Goal: Task Accomplishment & Management: Use online tool/utility

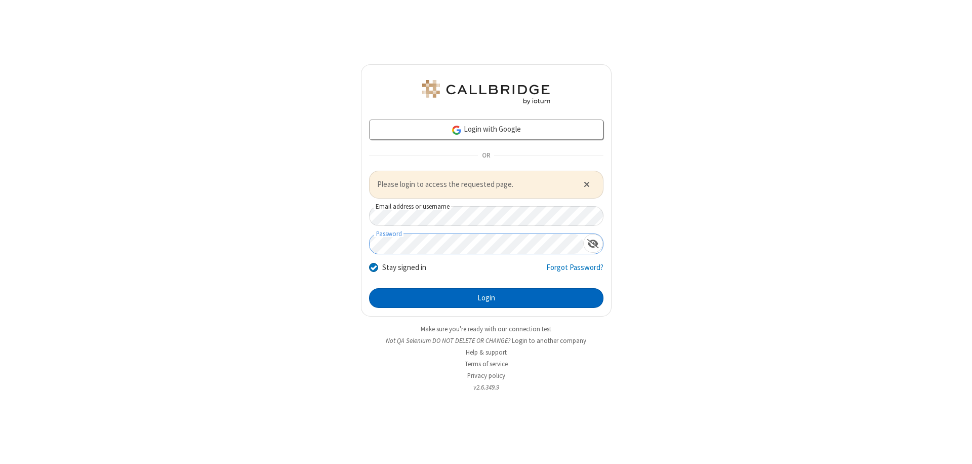
click at [486, 298] on button "Login" at bounding box center [486, 298] width 234 height 20
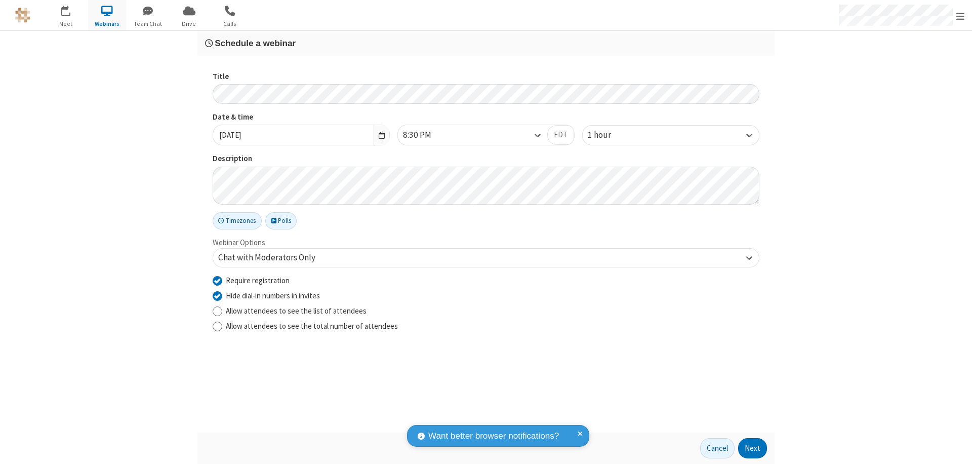
click at [217, 280] on input "Require registration" at bounding box center [218, 280] width 10 height 11
checkbox input "false"
click at [753, 448] on button "Next" at bounding box center [752, 448] width 29 height 20
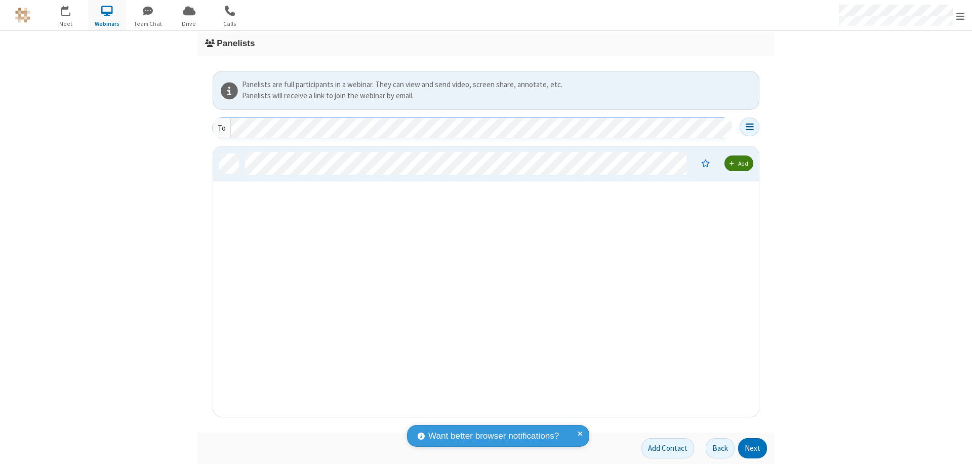
scroll to position [263, 538]
click at [753, 448] on button "Next" at bounding box center [752, 448] width 29 height 20
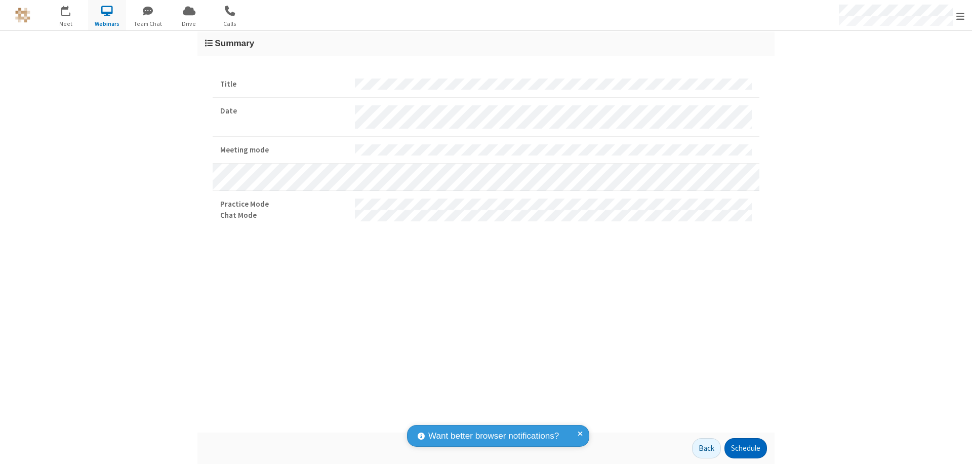
click at [745, 448] on button "Schedule" at bounding box center [745, 448] width 43 height 20
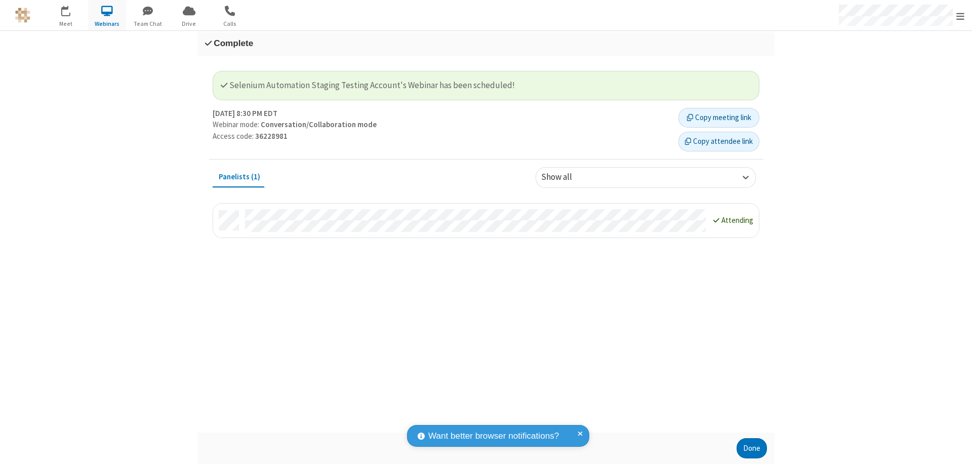
click at [752, 448] on button "Done" at bounding box center [751, 448] width 30 height 20
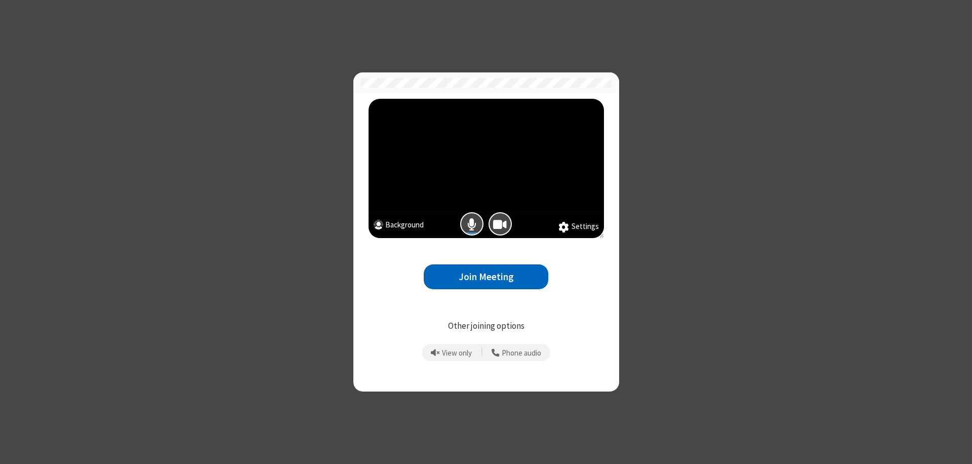
click at [486, 276] on button "Join Meeting" at bounding box center [486, 276] width 124 height 25
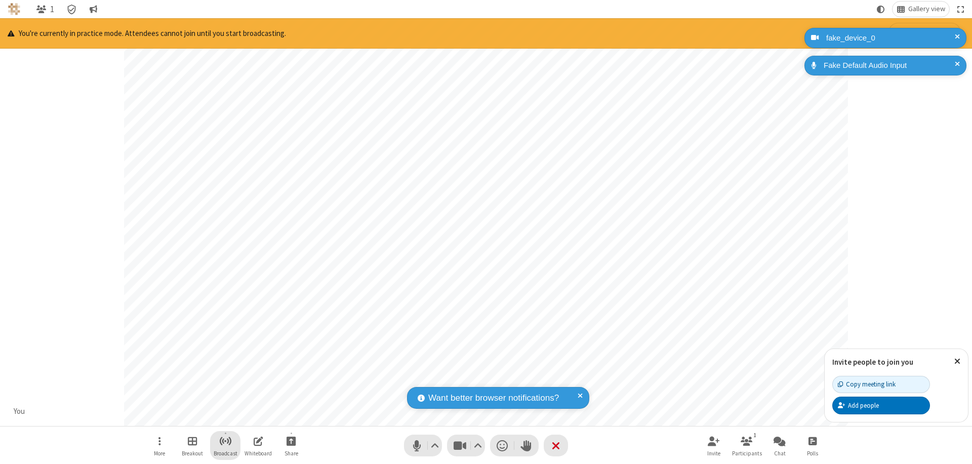
click at [225, 440] on span "Start broadcast" at bounding box center [225, 440] width 13 height 13
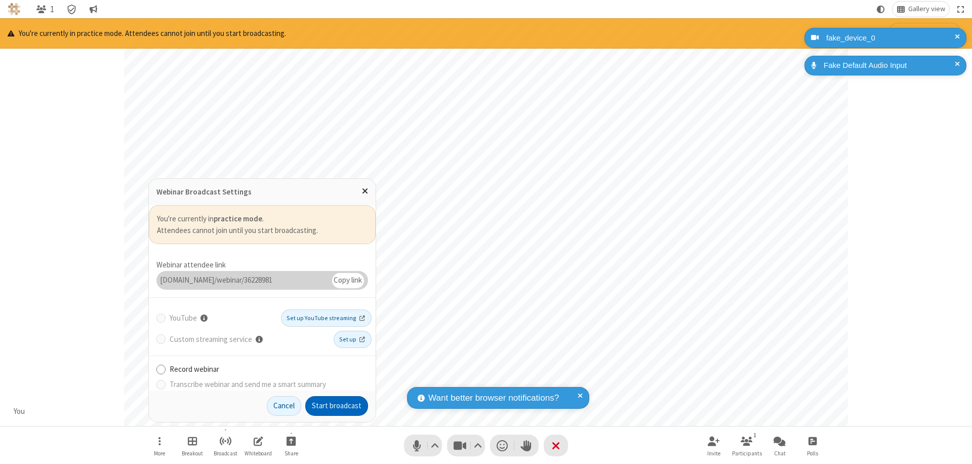
click at [337, 405] on button "Start broadcast" at bounding box center [336, 406] width 63 height 20
